Goal: Information Seeking & Learning: Learn about a topic

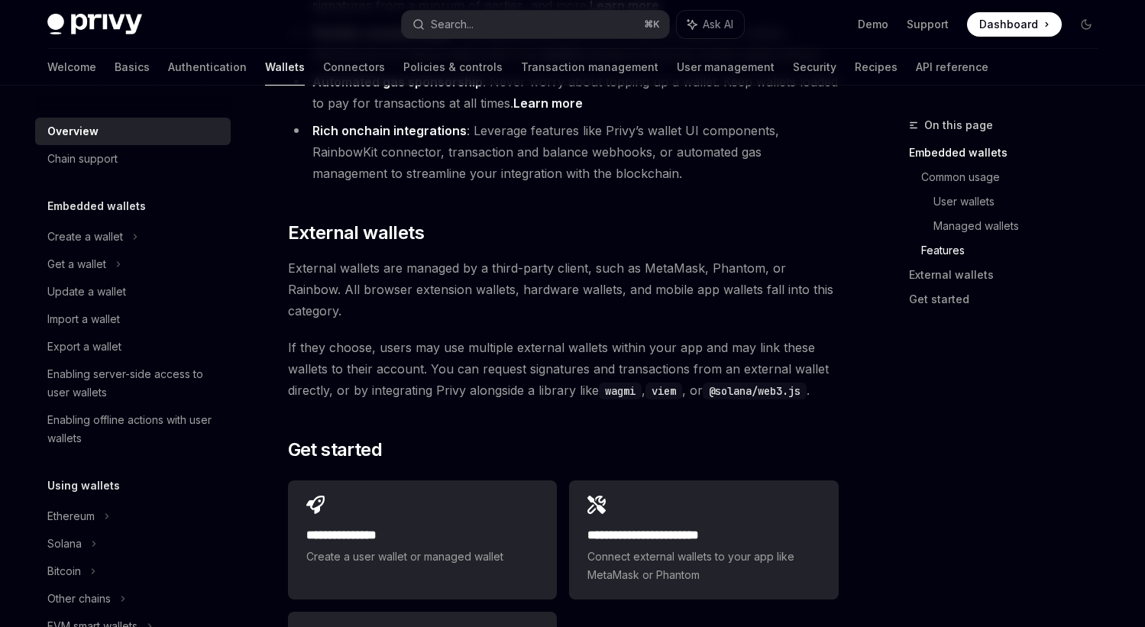
scroll to position [2169, 0]
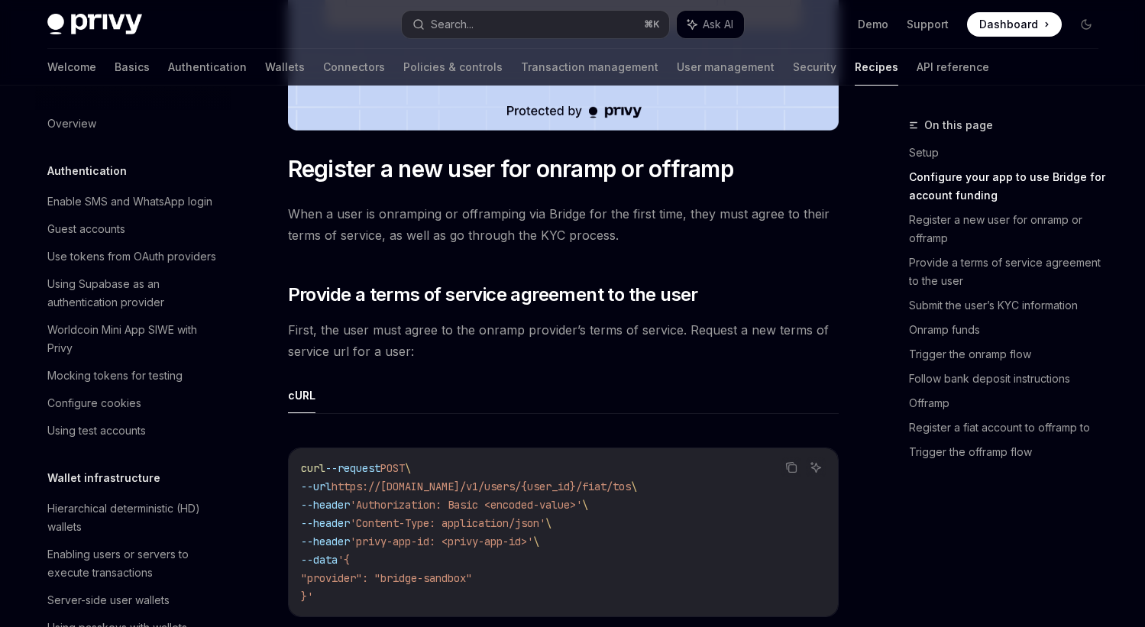
scroll to position [963, 0]
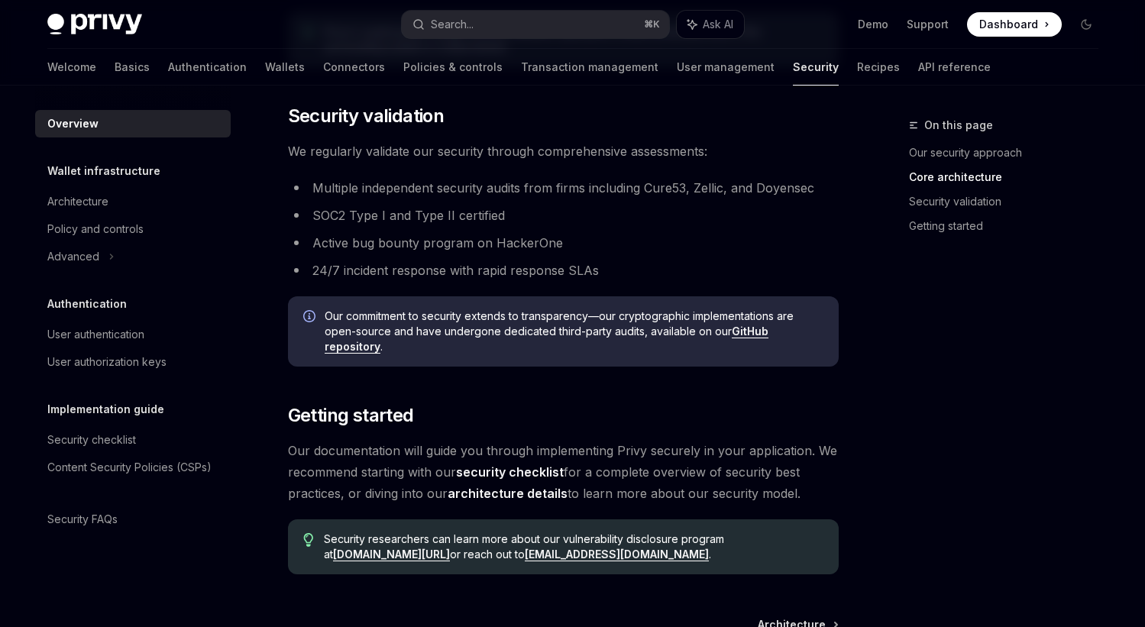
scroll to position [969, 0]
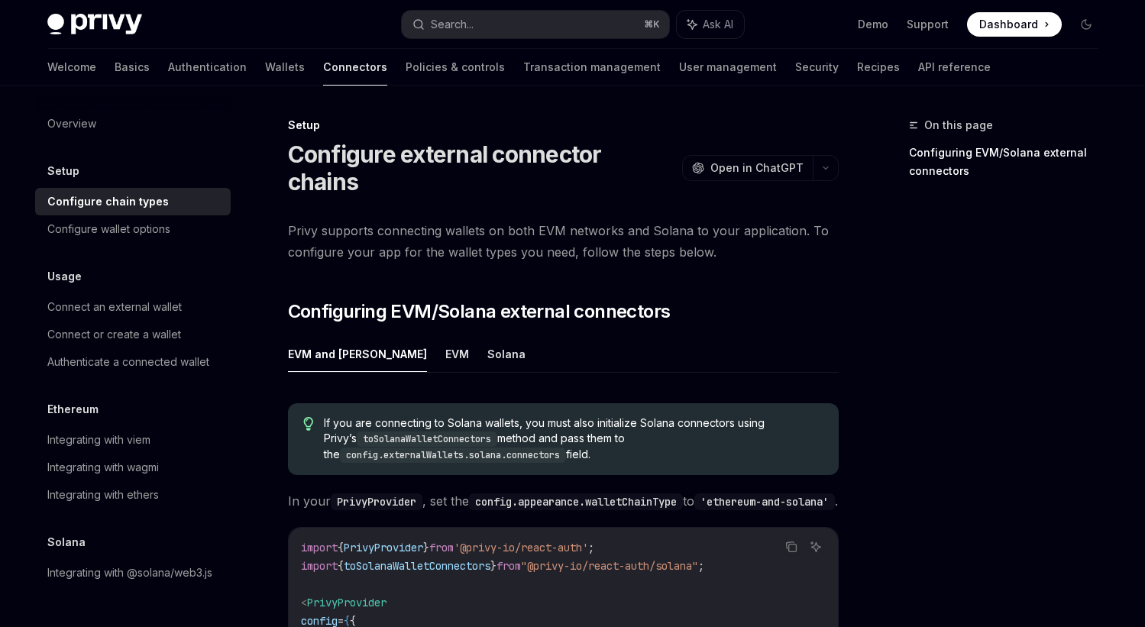
scroll to position [369, 0]
